Goal: Information Seeking & Learning: Learn about a topic

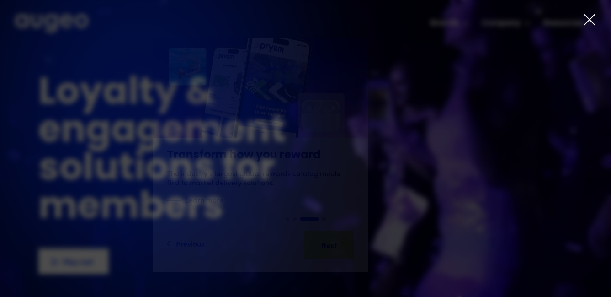
click at [93, 267] on div "Slide 3 of 4. AI-powered media buying Introducing Aimy, an AI platform enabling…" at bounding box center [305, 148] width 611 height 297
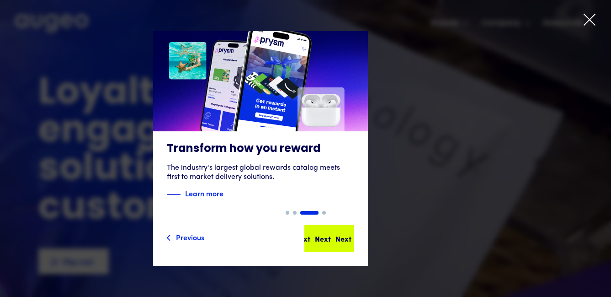
click at [260, 237] on div "Next Next Next Next" at bounding box center [333, 238] width 82 height 11
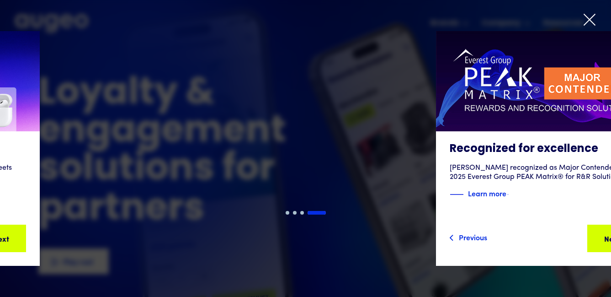
click at [260, 16] on icon at bounding box center [590, 20] width 14 height 14
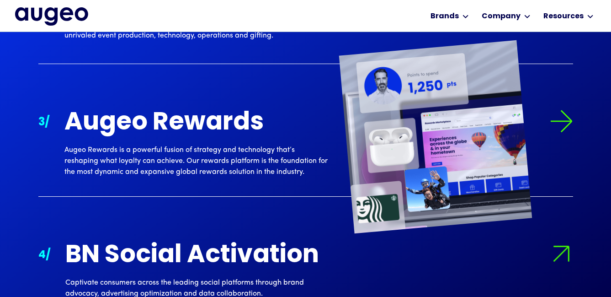
scroll to position [1032, 0]
click at [260, 125] on img at bounding box center [561, 121] width 23 height 23
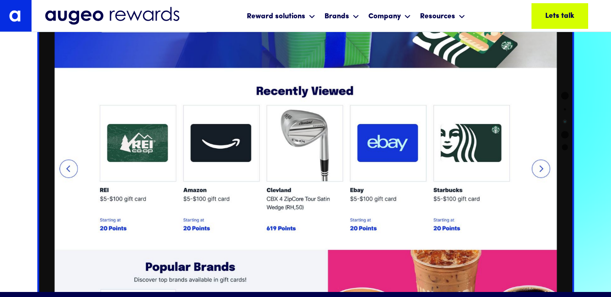
click at [538, 165] on img at bounding box center [306, 120] width 538 height 413
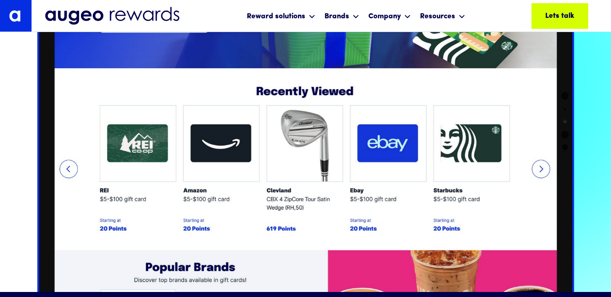
click at [541, 167] on img at bounding box center [306, 120] width 538 height 413
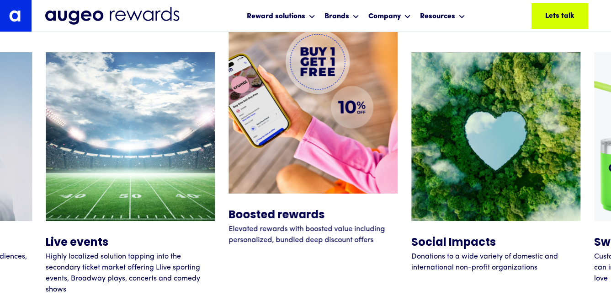
scroll to position [3687, 0]
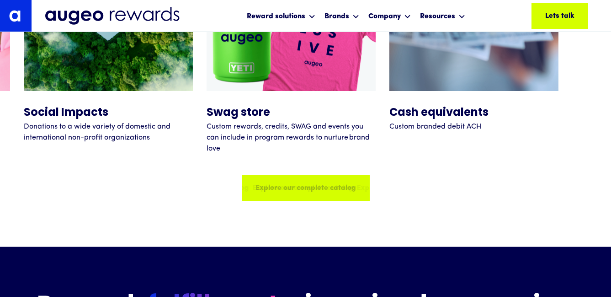
click at [308, 189] on div "Explore our complete catalog" at bounding box center [302, 187] width 101 height 11
click at [308, 189] on div "Explore our complete catalog" at bounding box center [330, 187] width 101 height 11
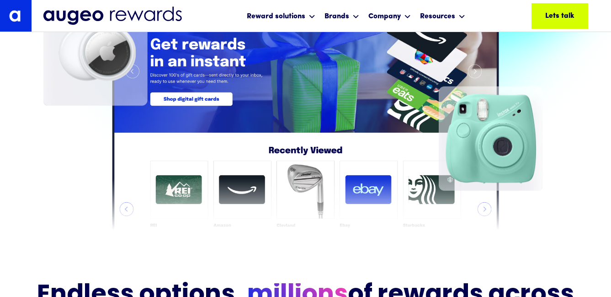
scroll to position [241, 0]
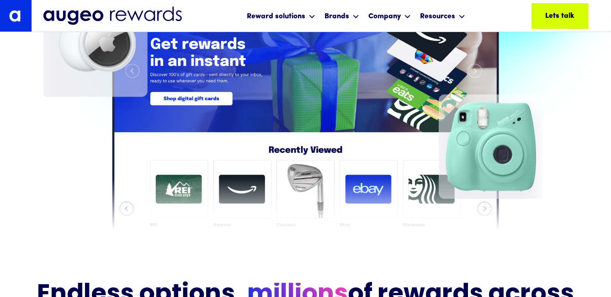
click at [481, 208] on div at bounding box center [491, 106] width 242 height 261
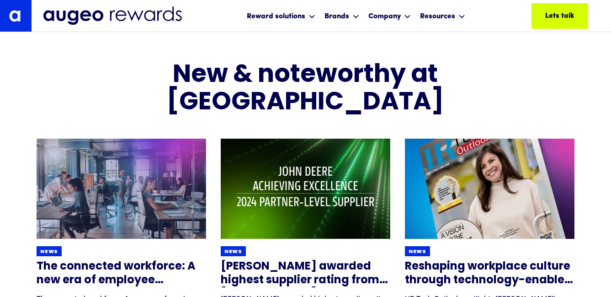
scroll to position [2897, 0]
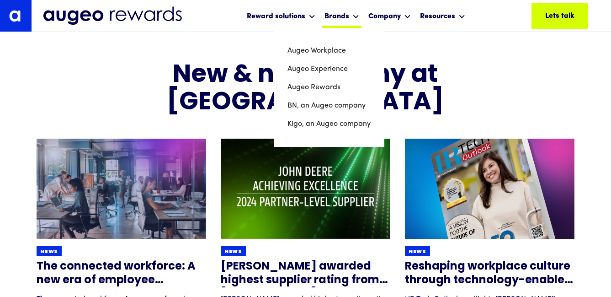
click at [357, 17] on icon at bounding box center [355, 16] width 5 height 3
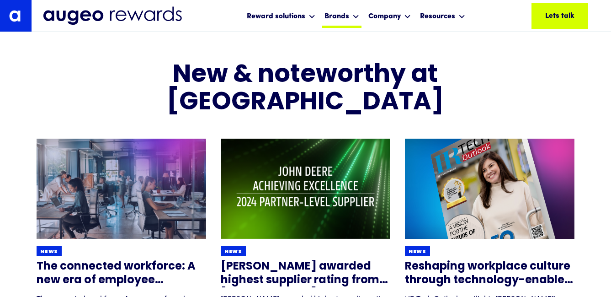
click at [355, 18] on icon at bounding box center [355, 16] width 5 height 3
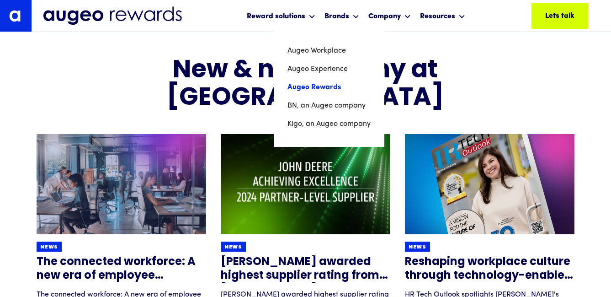
click at [330, 88] on link "Augeo Rewards" at bounding box center [329, 87] width 83 height 18
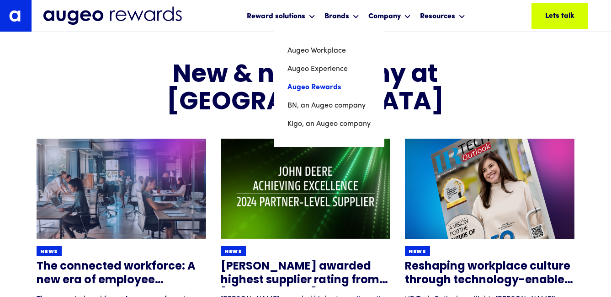
click at [329, 87] on link "Augeo Rewards" at bounding box center [329, 87] width 83 height 18
